Goal: Task Accomplishment & Management: Manage account settings

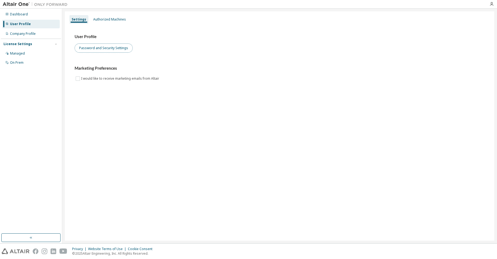
click at [99, 49] on button "Password and Security Settings" at bounding box center [104, 47] width 58 height 9
